Goal: Book appointment/travel/reservation

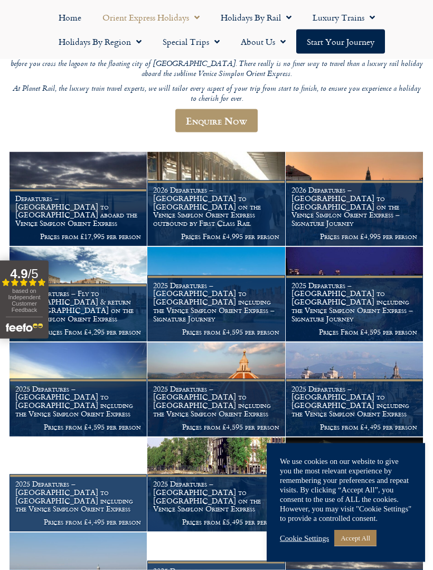
scroll to position [267, 0]
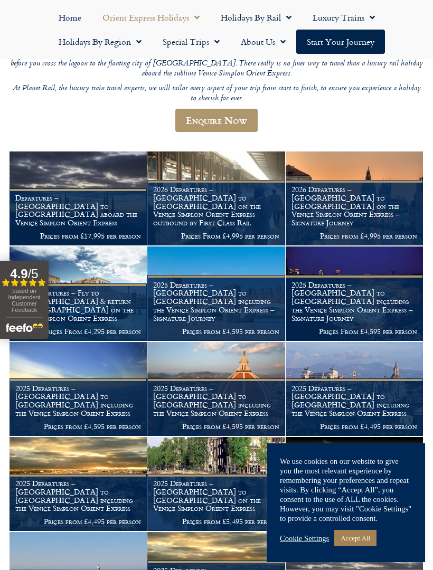
click at [353, 185] on h1 "2026 Departures – [GEOGRAPHIC_DATA] to [GEOGRAPHIC_DATA] on the Venice Simplon …" at bounding box center [354, 206] width 126 height 42
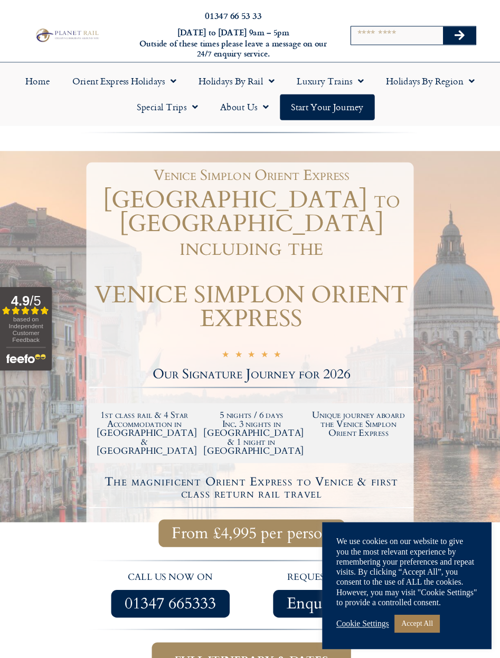
scroll to position [8, 0]
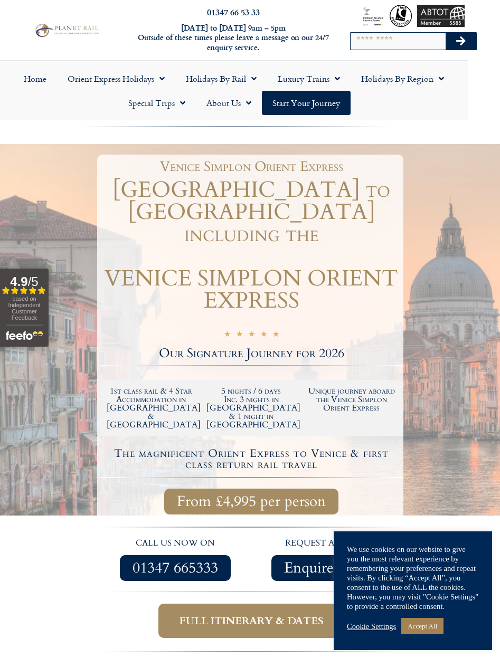
click at [368, 615] on link "Cookie Settings" at bounding box center [371, 625] width 49 height 9
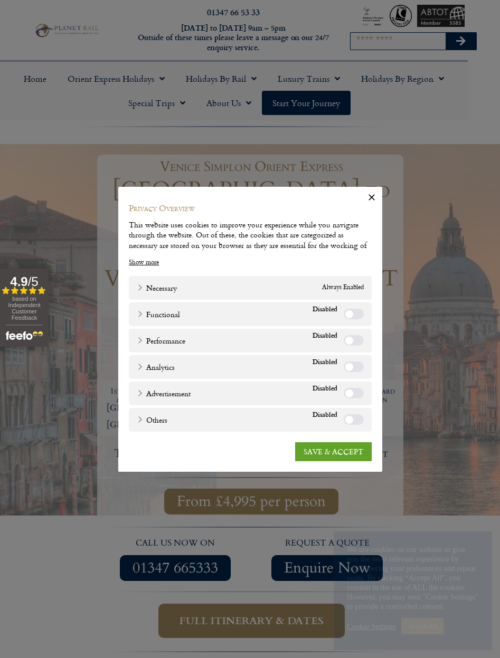
click at [337, 448] on link "SAVE & ACCEPT" at bounding box center [333, 451] width 76 height 19
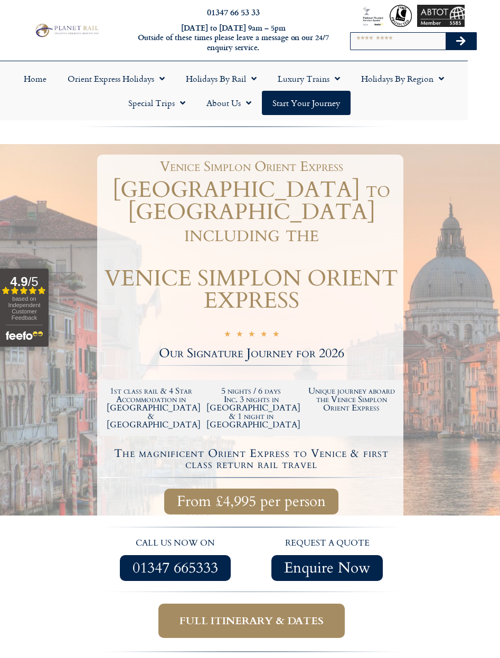
click at [159, 603] on link "Full itinerary & dates" at bounding box center [251, 620] width 186 height 34
click at [248, 495] on span "From £4,995 per person" at bounding box center [251, 501] width 149 height 13
click at [270, 495] on span "From £4,995 per person" at bounding box center [251, 501] width 149 height 13
click at [267, 614] on span "Full itinerary & dates" at bounding box center [251, 620] width 144 height 13
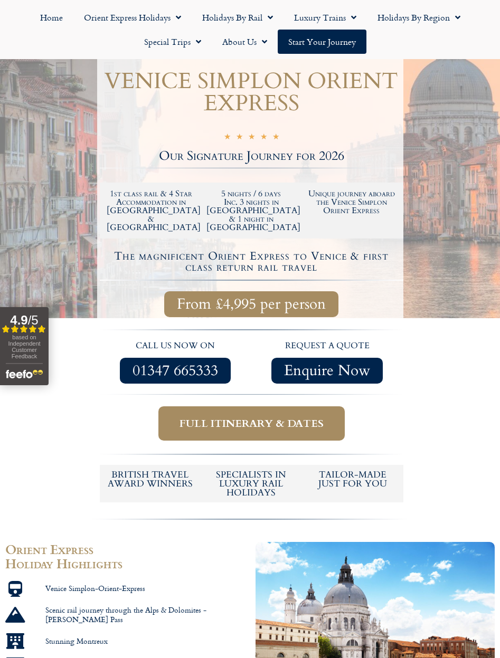
scroll to position [207, 0]
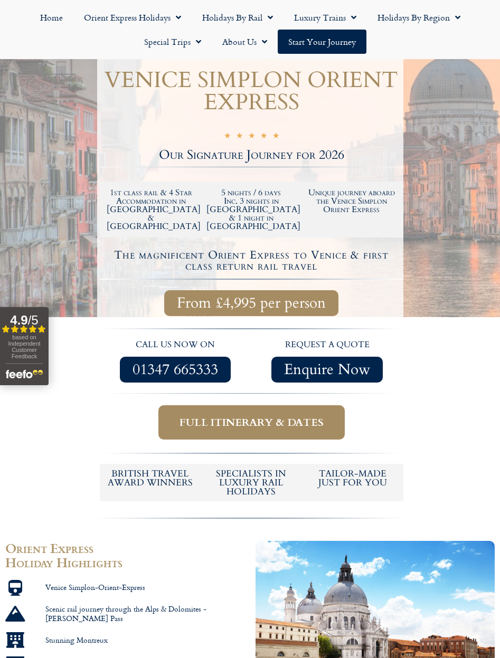
click at [264, 416] on span "Full itinerary & dates" at bounding box center [251, 422] width 144 height 13
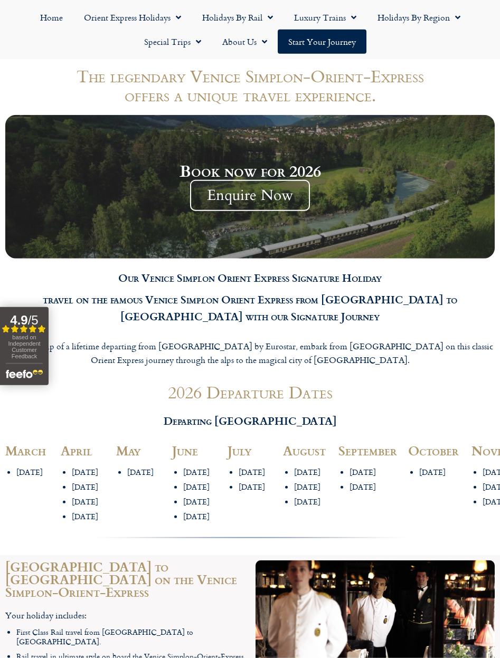
scroll to position [919, 0]
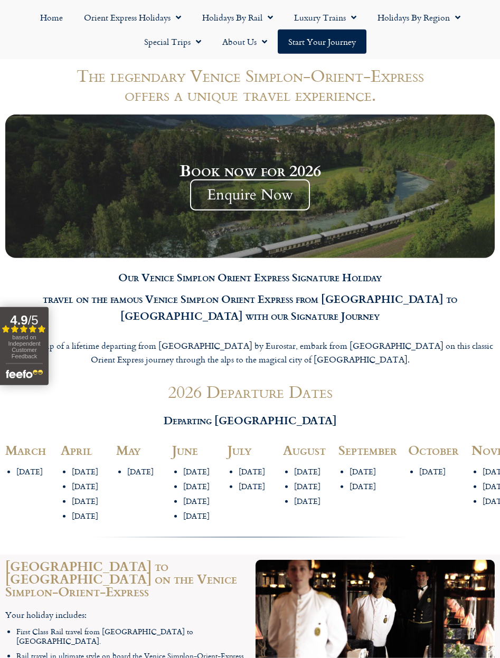
click at [249, 179] on span "Enquire Now" at bounding box center [250, 194] width 120 height 31
click at [262, 179] on span "Enquire Now" at bounding box center [250, 194] width 120 height 31
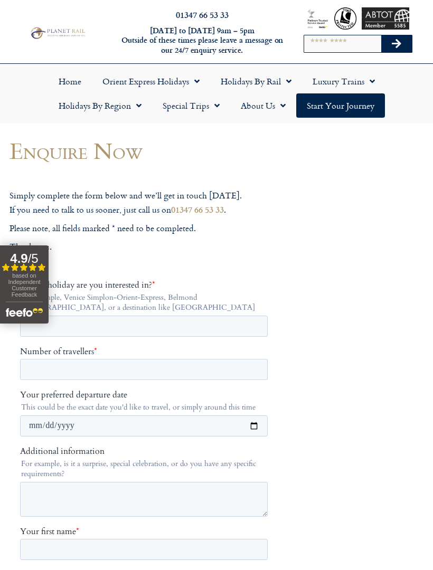
scroll to position [6, 0]
click at [191, 82] on span "Menu" at bounding box center [194, 81] width 11 height 19
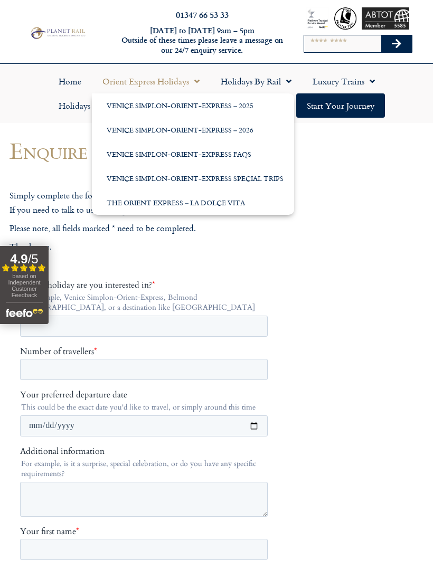
click at [187, 130] on link "Venice Simplon-Orient-Express – 2026" at bounding box center [193, 130] width 202 height 24
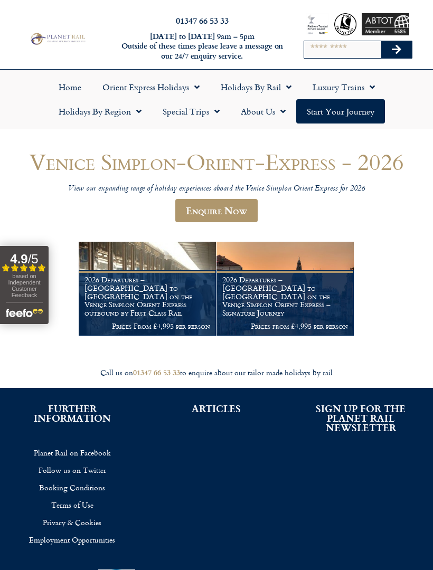
click at [317, 279] on img at bounding box center [284, 289] width 137 height 94
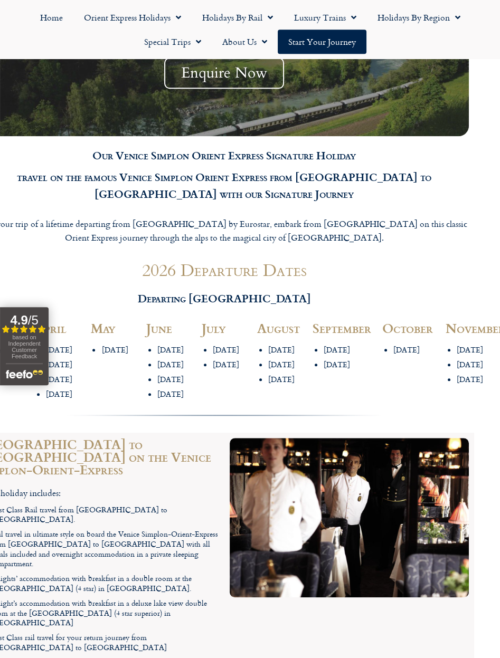
scroll to position [1041, 25]
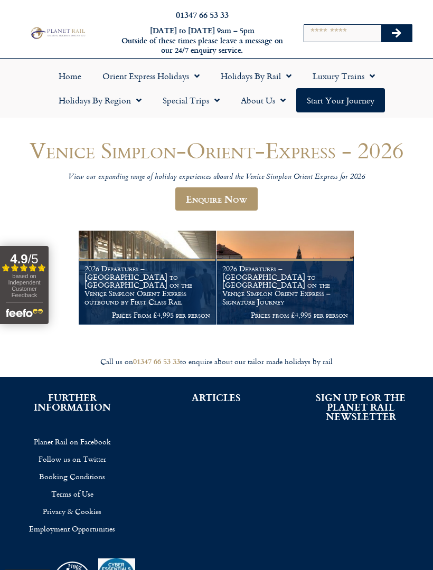
scroll to position [53, 0]
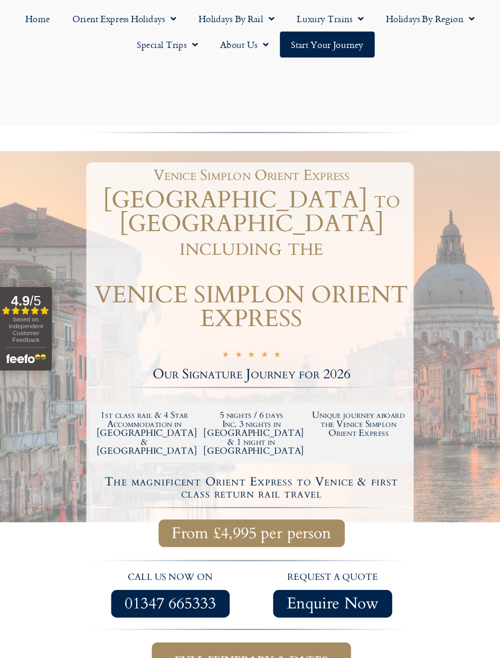
scroll to position [1039, 0]
